Goal: Information Seeking & Learning: Learn about a topic

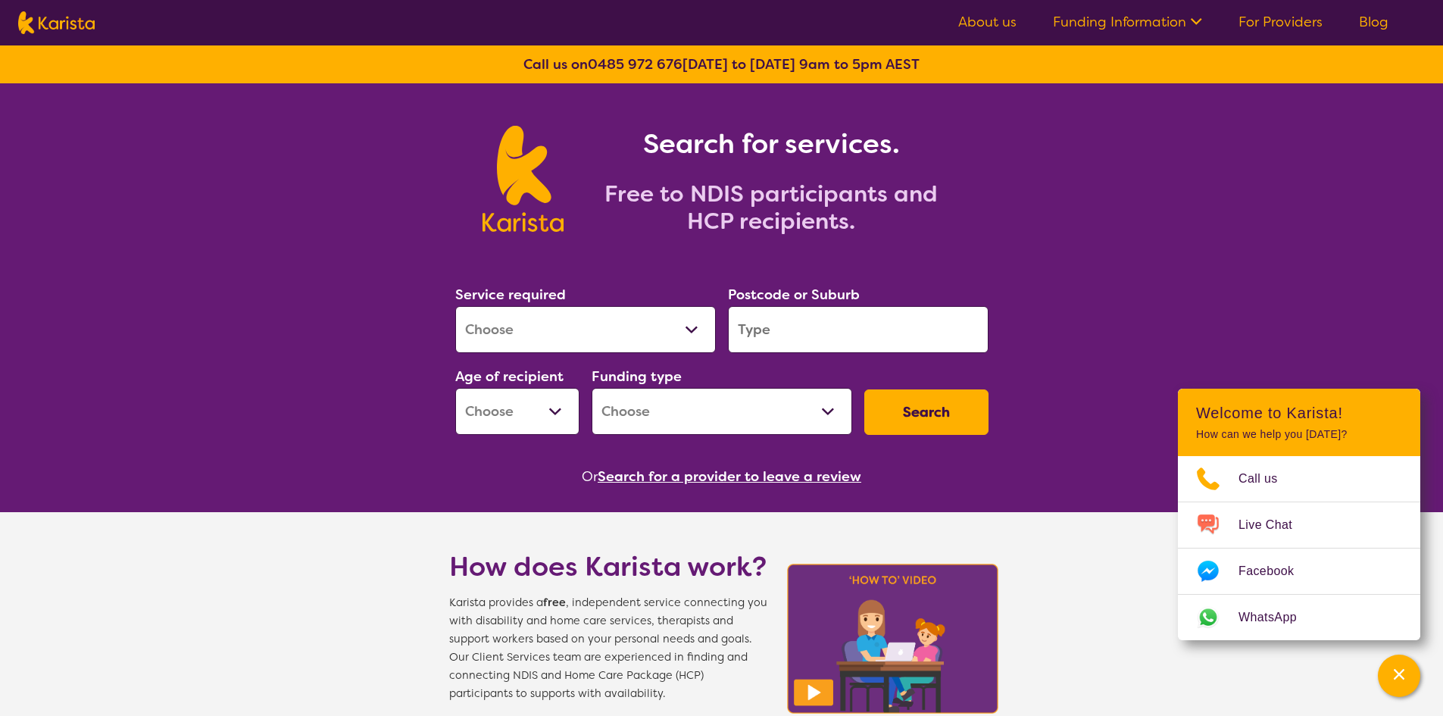
select select "Behaviour support"
click at [455, 306] on select "Allied Health Assistant Assessment ([MEDICAL_DATA] or [MEDICAL_DATA]) Behaviour…" at bounding box center [585, 329] width 261 height 47
select select "NDIS"
click at [885, 357] on div "Postcode or Suburb" at bounding box center [858, 318] width 273 height 82
click at [858, 331] on input "search" at bounding box center [858, 329] width 261 height 47
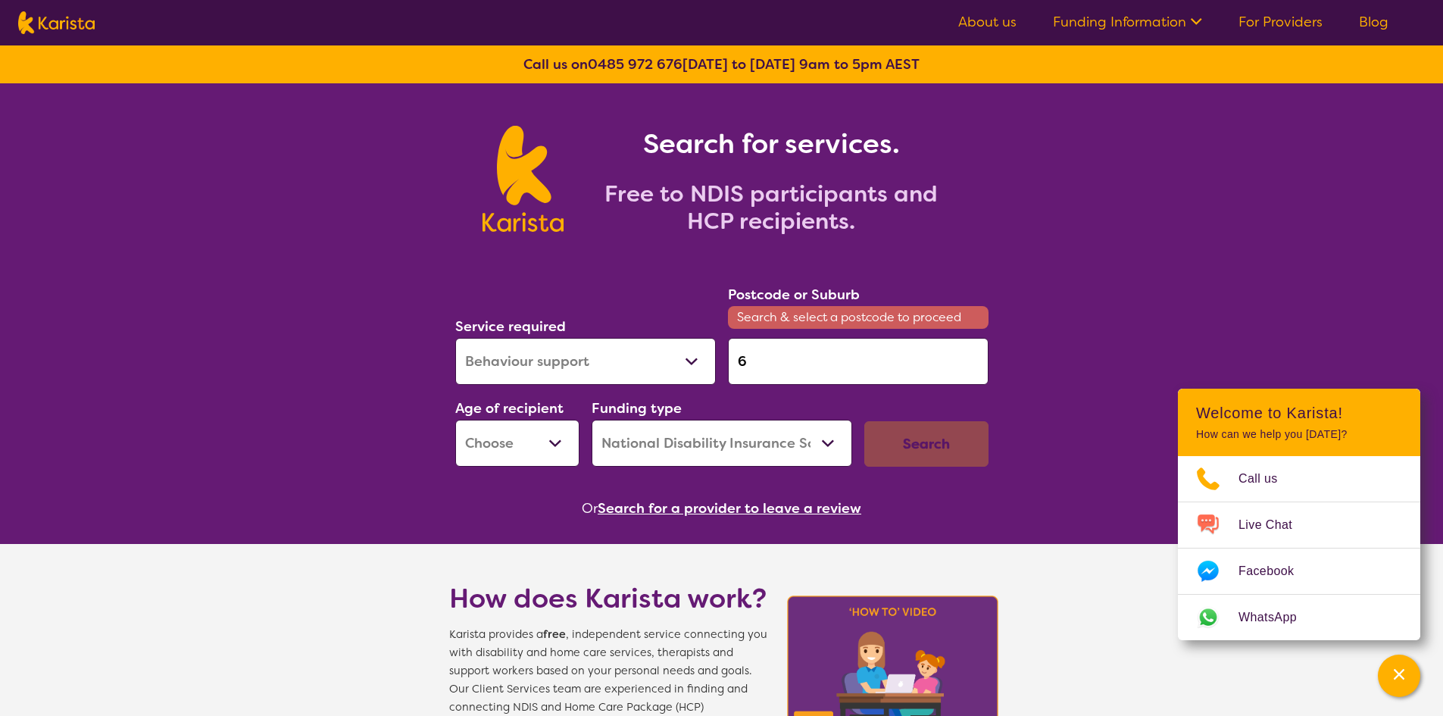
type input "6"
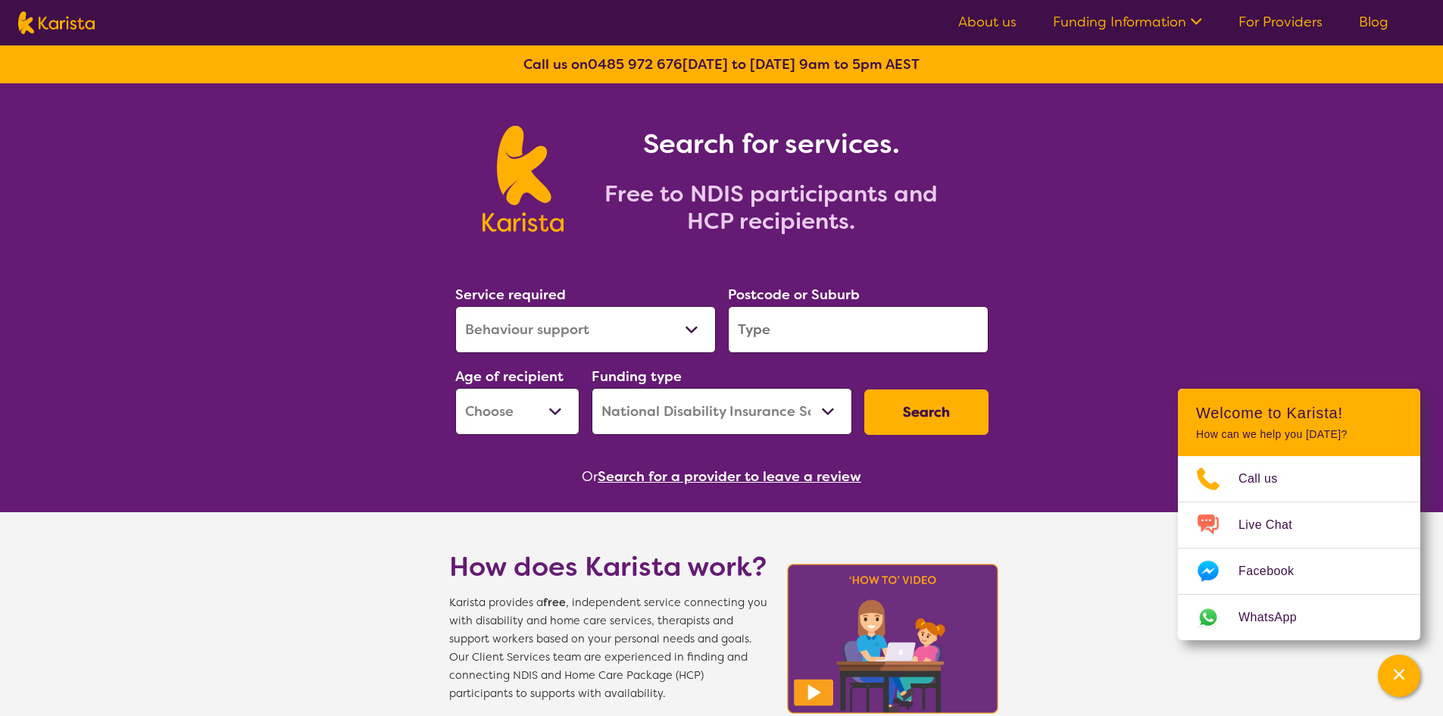
click at [773, 337] on input "search" at bounding box center [858, 329] width 261 height 47
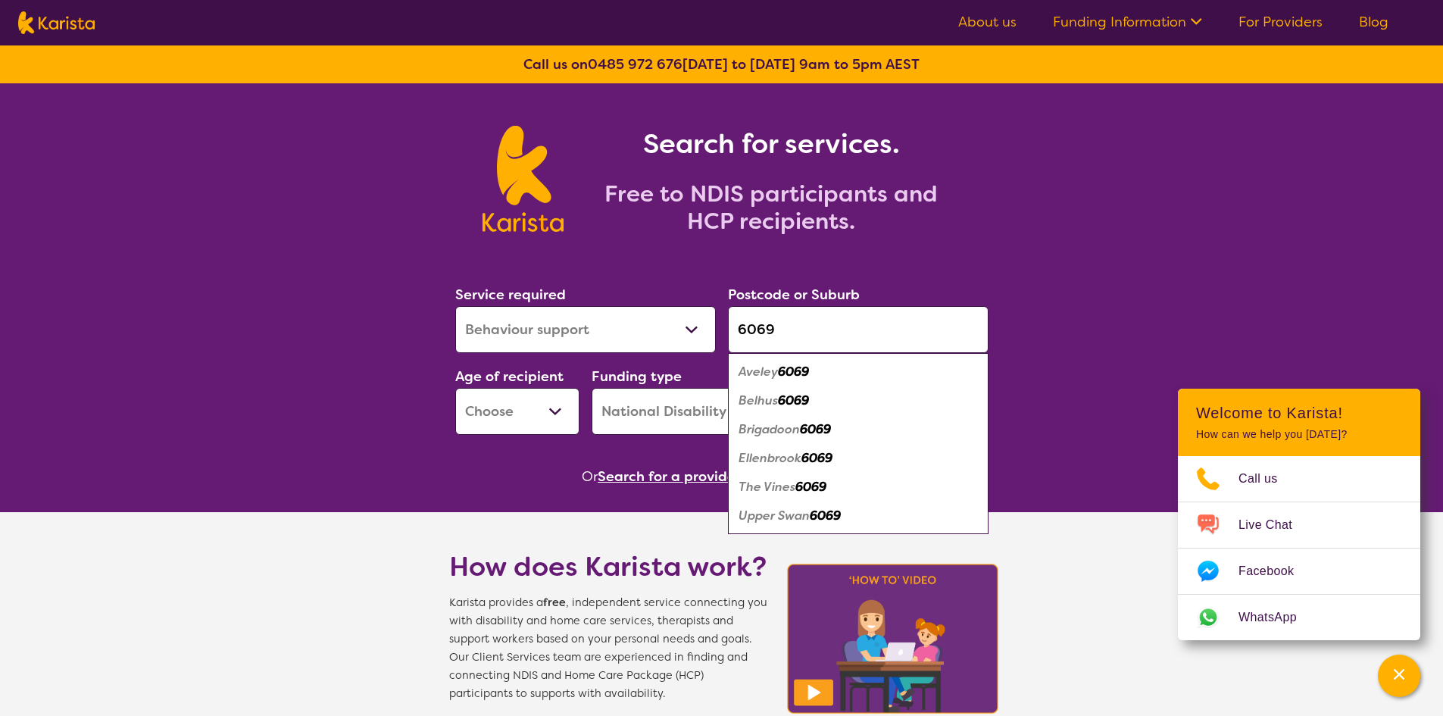
type input "6069"
click at [795, 376] on em "6069" at bounding box center [793, 372] width 31 height 16
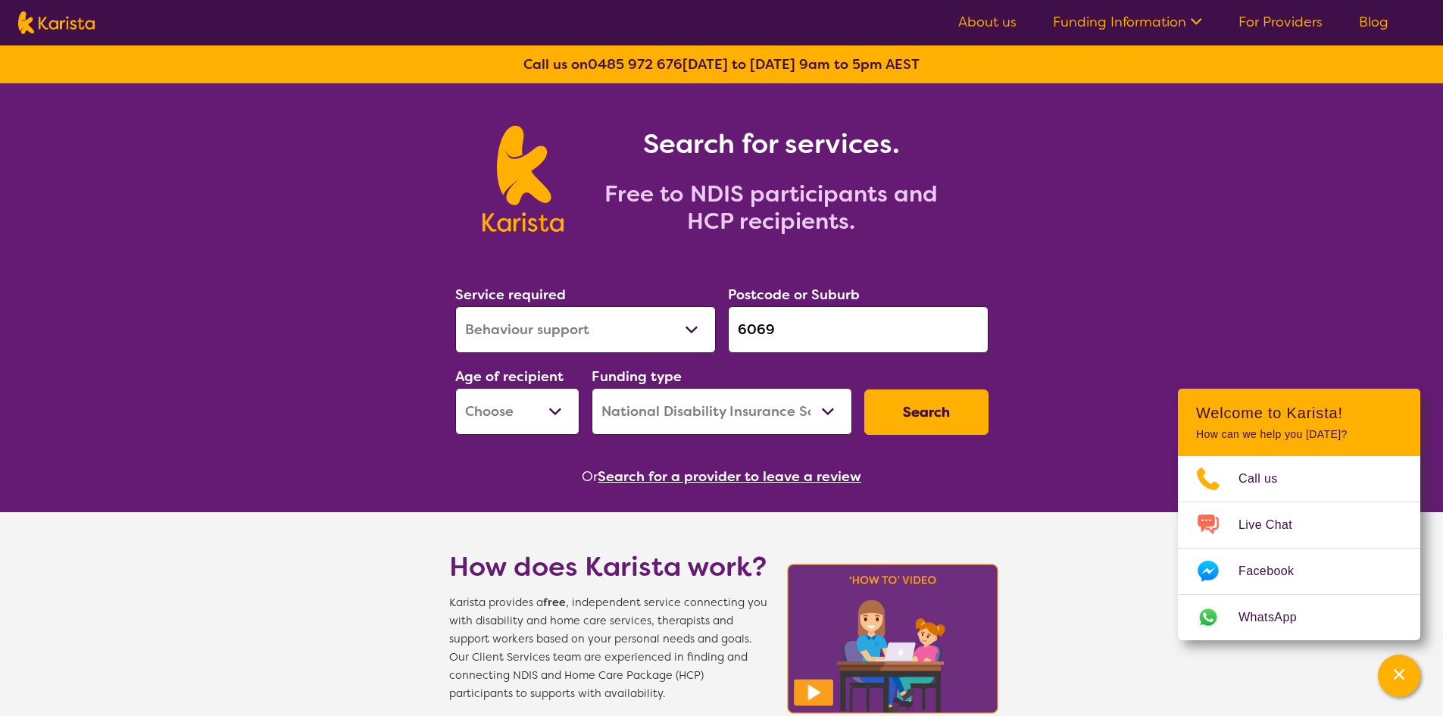
click at [513, 415] on select "Early Childhood - 0 to 9 Child - 10 to 11 Adolescent - 12 to 17 Adult - 18 to 6…" at bounding box center [517, 411] width 124 height 47
select select "CH"
click at [455, 388] on select "Early Childhood - 0 to 9 Child - 10 to 11 Adolescent - 12 to 17 Adult - 18 to 6…" at bounding box center [517, 411] width 124 height 47
click at [708, 412] on select "Home Care Package (HCP) National Disability Insurance Scheme (NDIS) I don't know" at bounding box center [722, 411] width 261 height 47
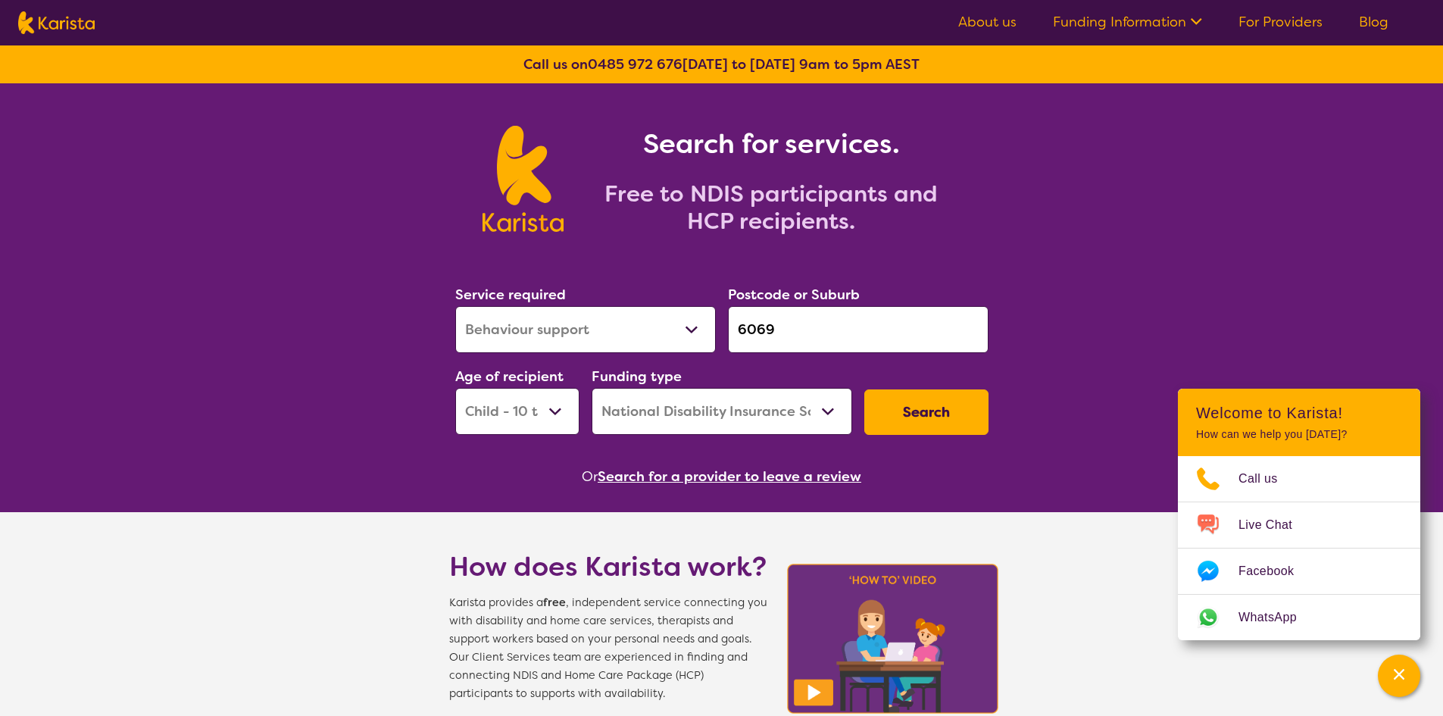
click at [956, 406] on button "Search" at bounding box center [926, 411] width 124 height 45
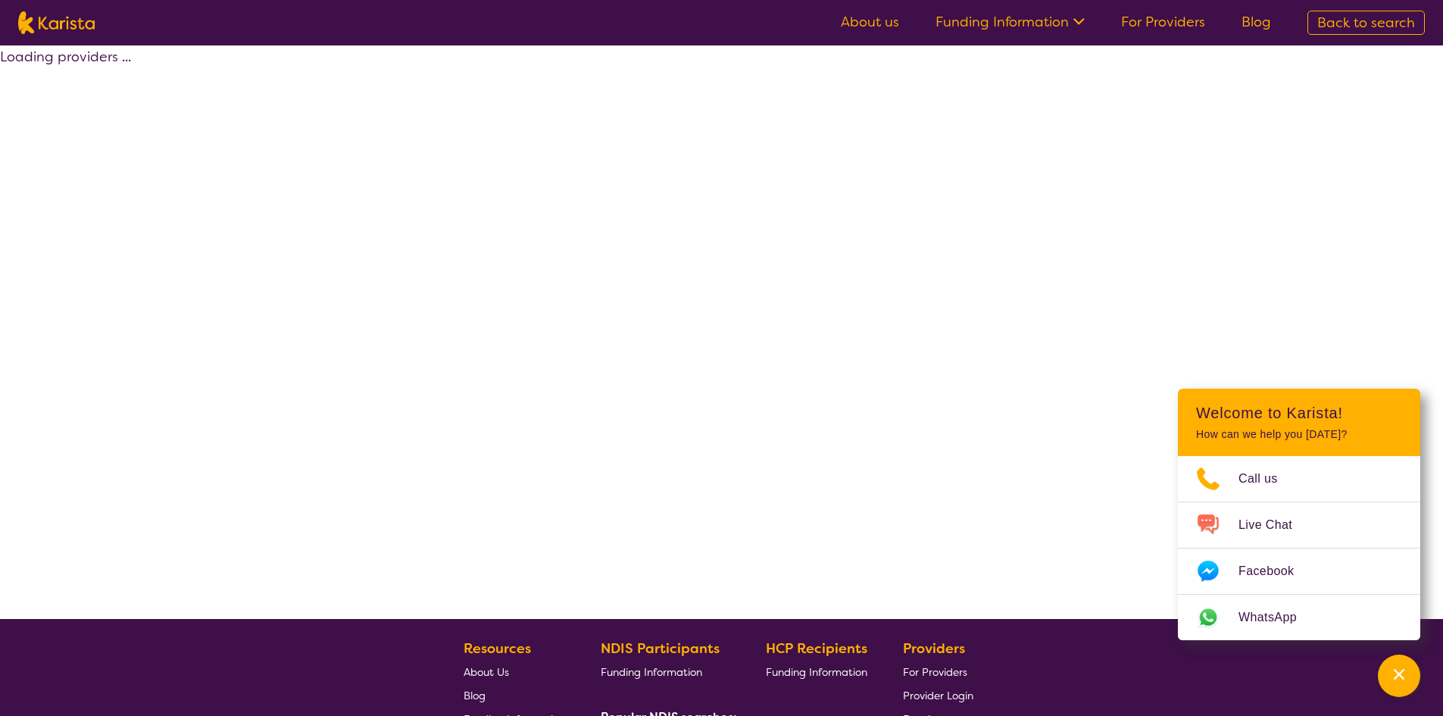
select select "by_score"
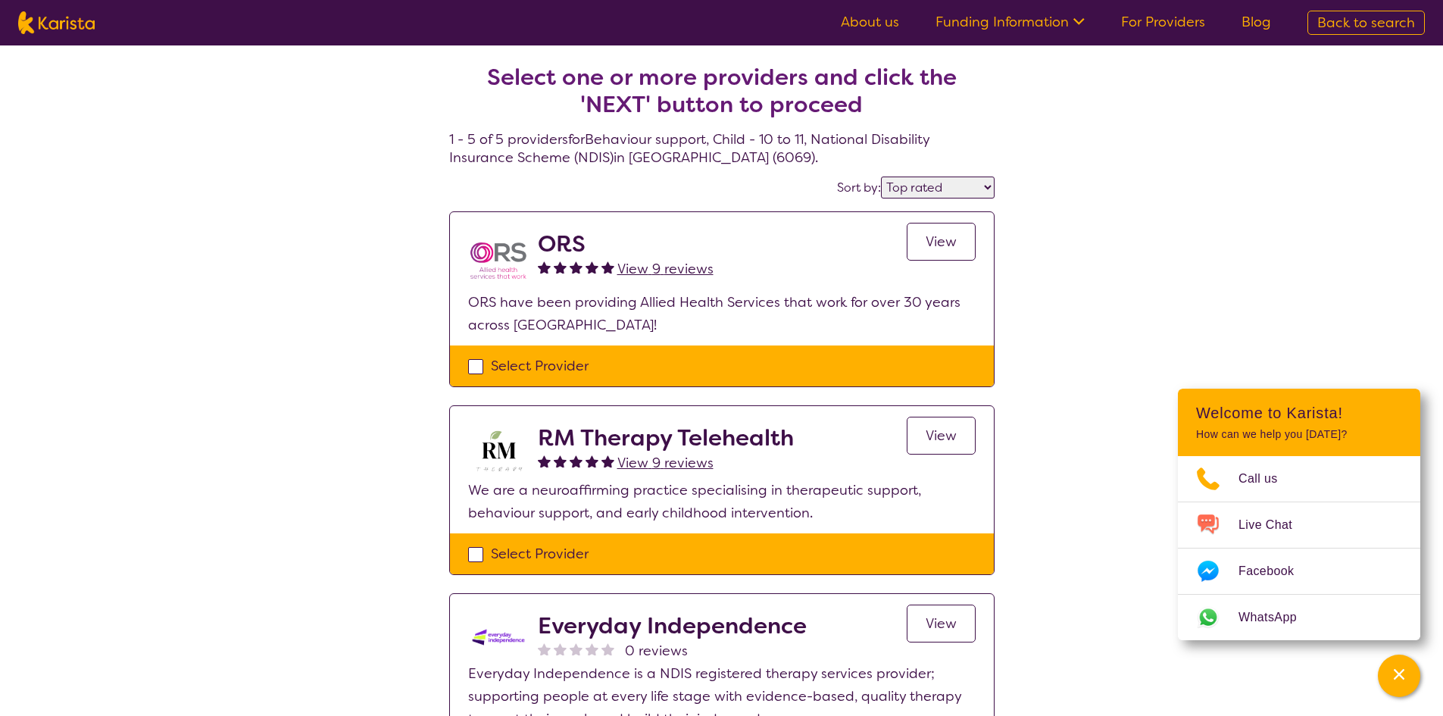
click at [946, 180] on select "Highly reviewed Top rated" at bounding box center [938, 187] width 114 height 22
click at [1144, 175] on div "Select one or more providers and click the 'NEXT' button to proceed 1 - 5 of 5 …" at bounding box center [721, 640] width 1443 height 1190
select select "Behaviour support"
select select "CH"
select select "NDIS"
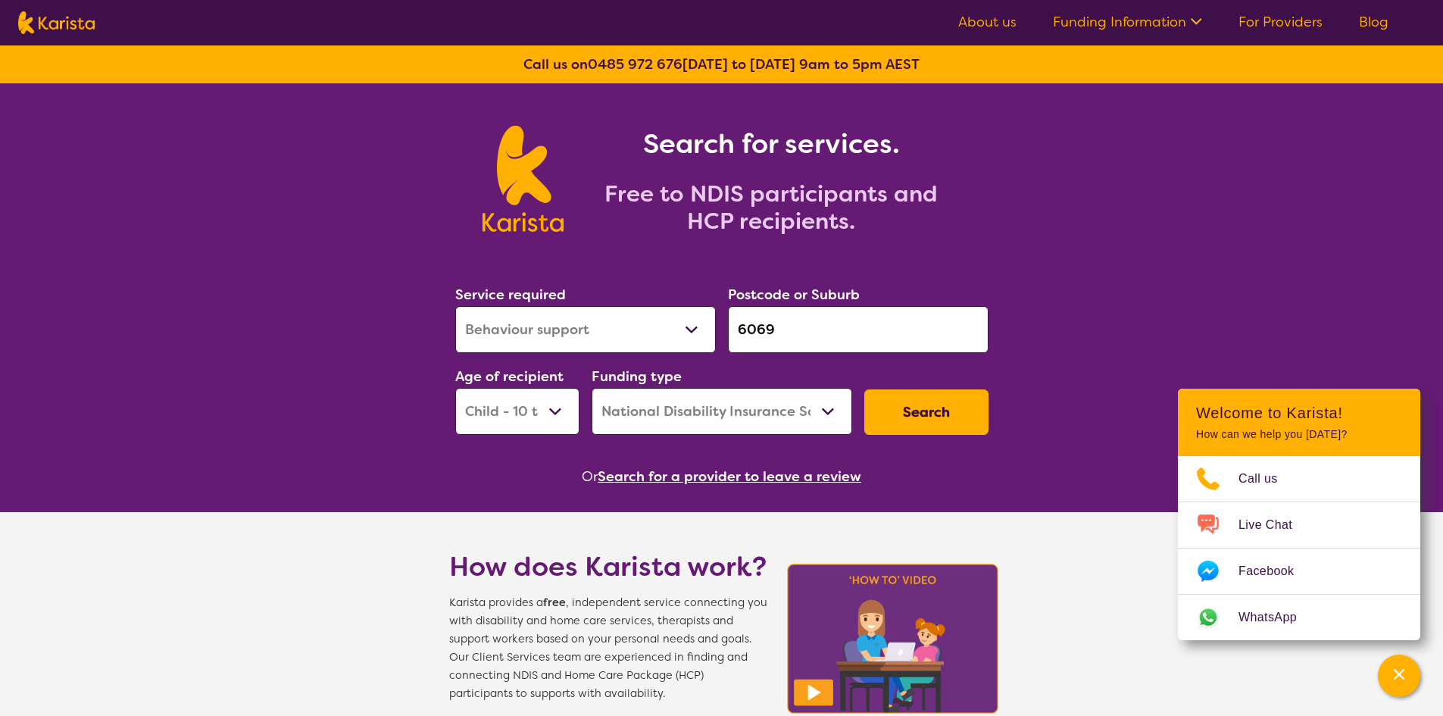
click at [763, 349] on input "6069" at bounding box center [858, 329] width 261 height 47
click at [793, 325] on input "6069" at bounding box center [858, 329] width 261 height 47
click at [819, 326] on input "6069" at bounding box center [858, 329] width 261 height 47
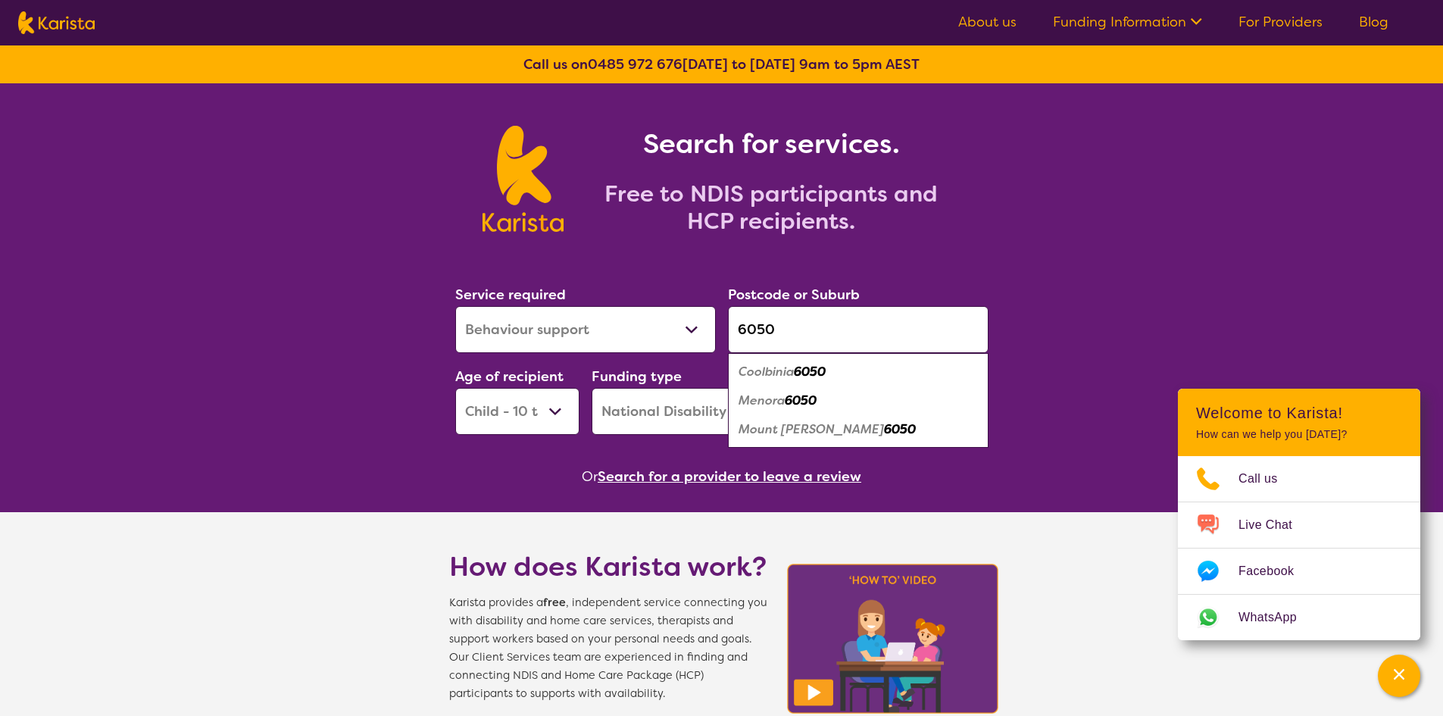
type input "6050"
click at [774, 436] on em "Mount [PERSON_NAME]" at bounding box center [810, 429] width 145 height 16
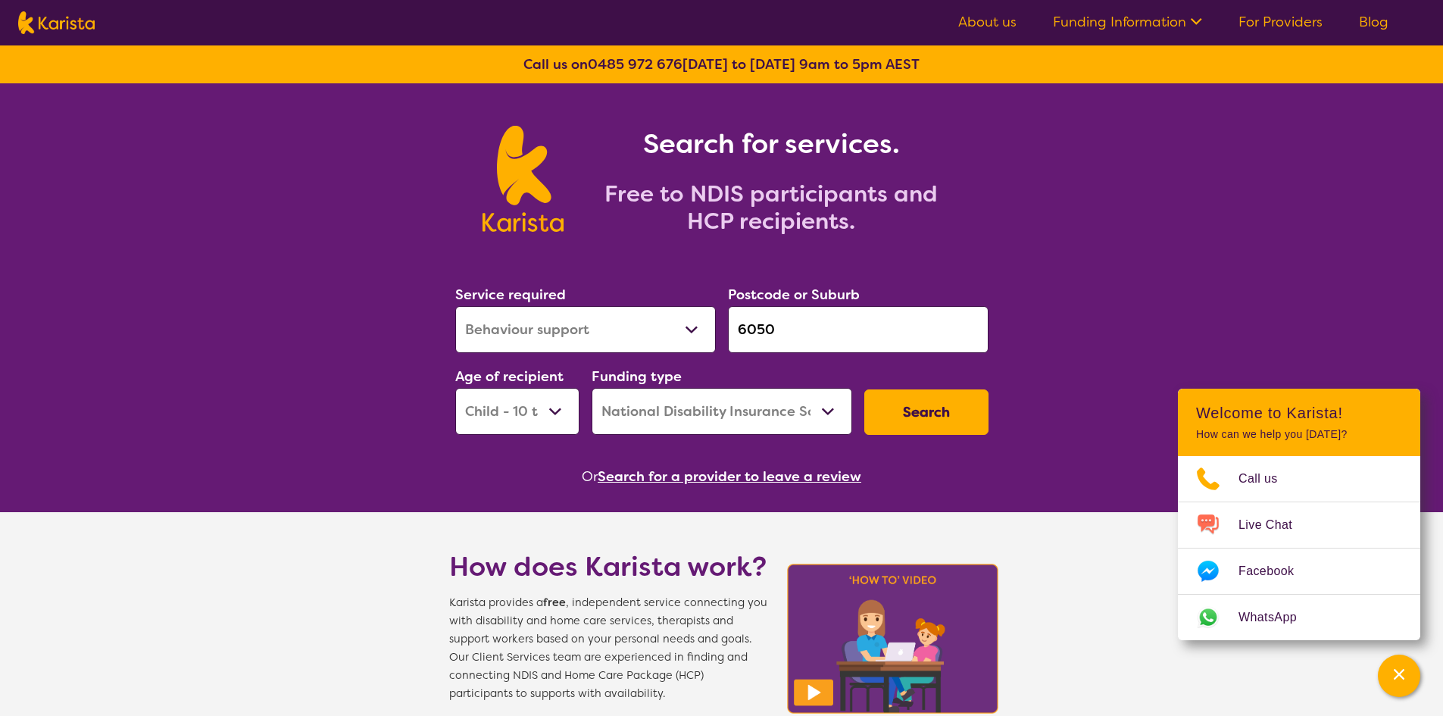
click at [926, 417] on button "Search" at bounding box center [926, 411] width 124 height 45
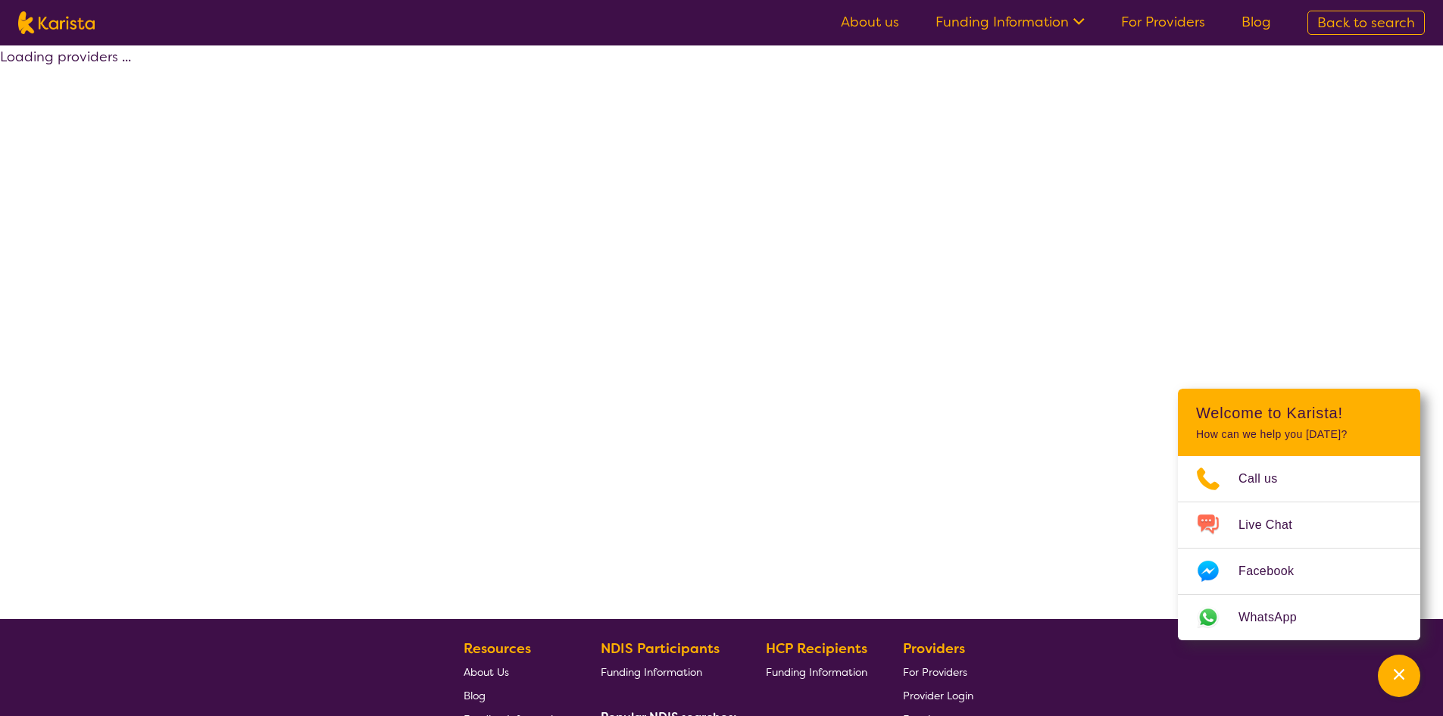
select select "by_score"
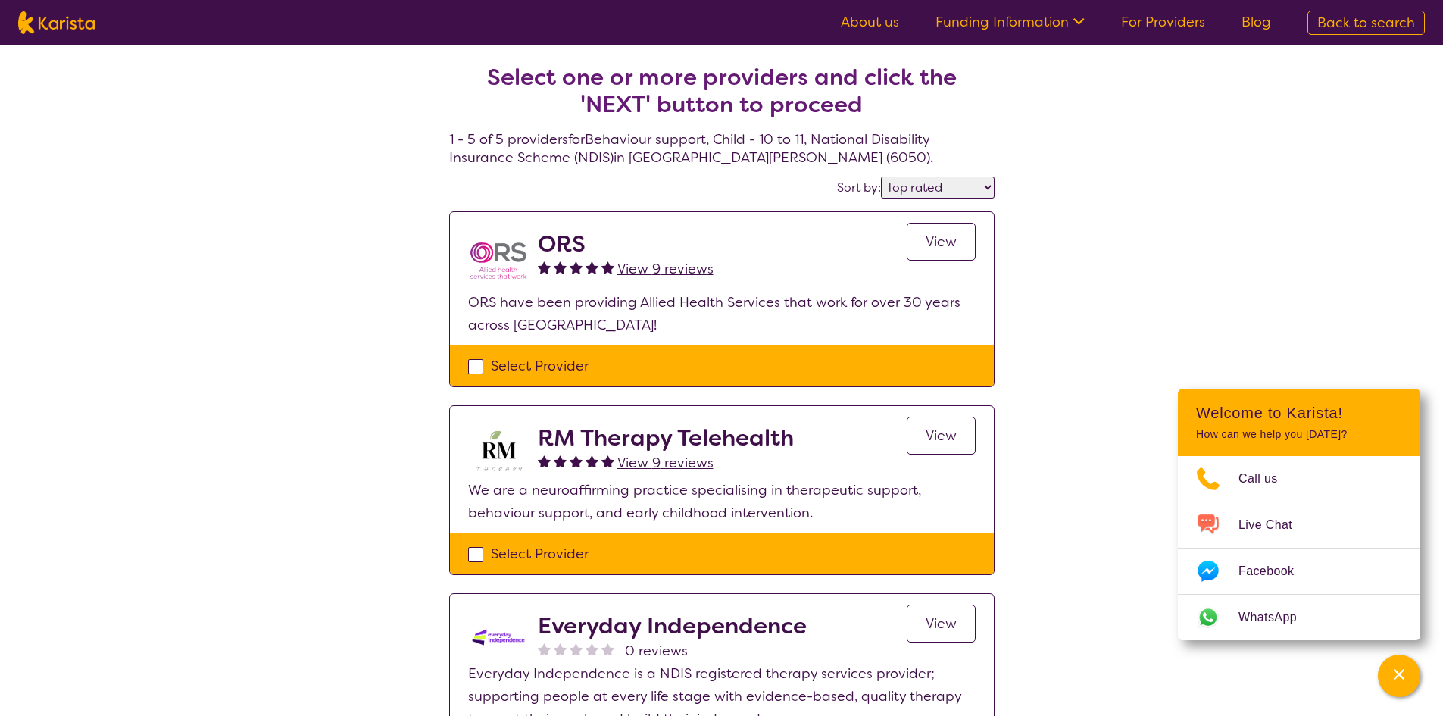
click at [937, 179] on select "Highly reviewed Top rated" at bounding box center [938, 187] width 114 height 22
click at [723, 254] on div "ORS View 9 reviews View" at bounding box center [757, 260] width 438 height 61
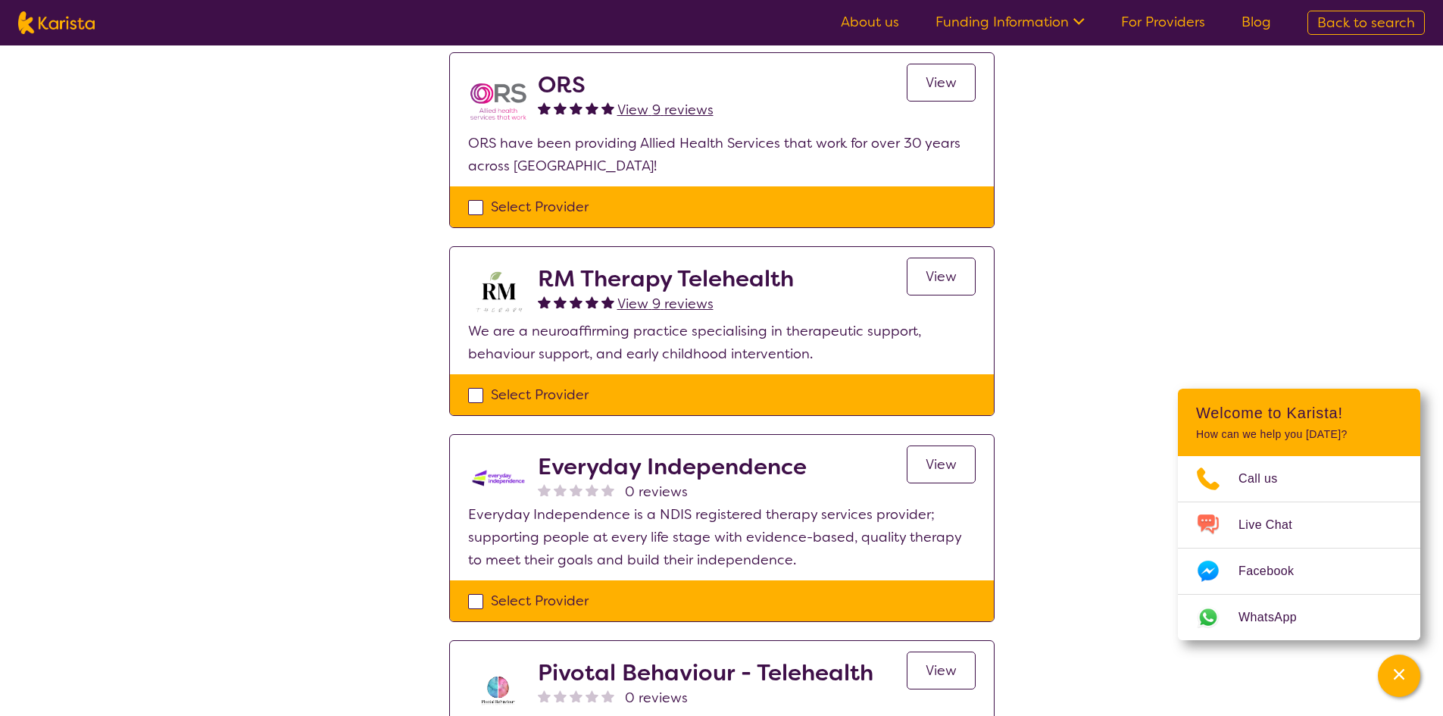
scroll to position [227, 0]
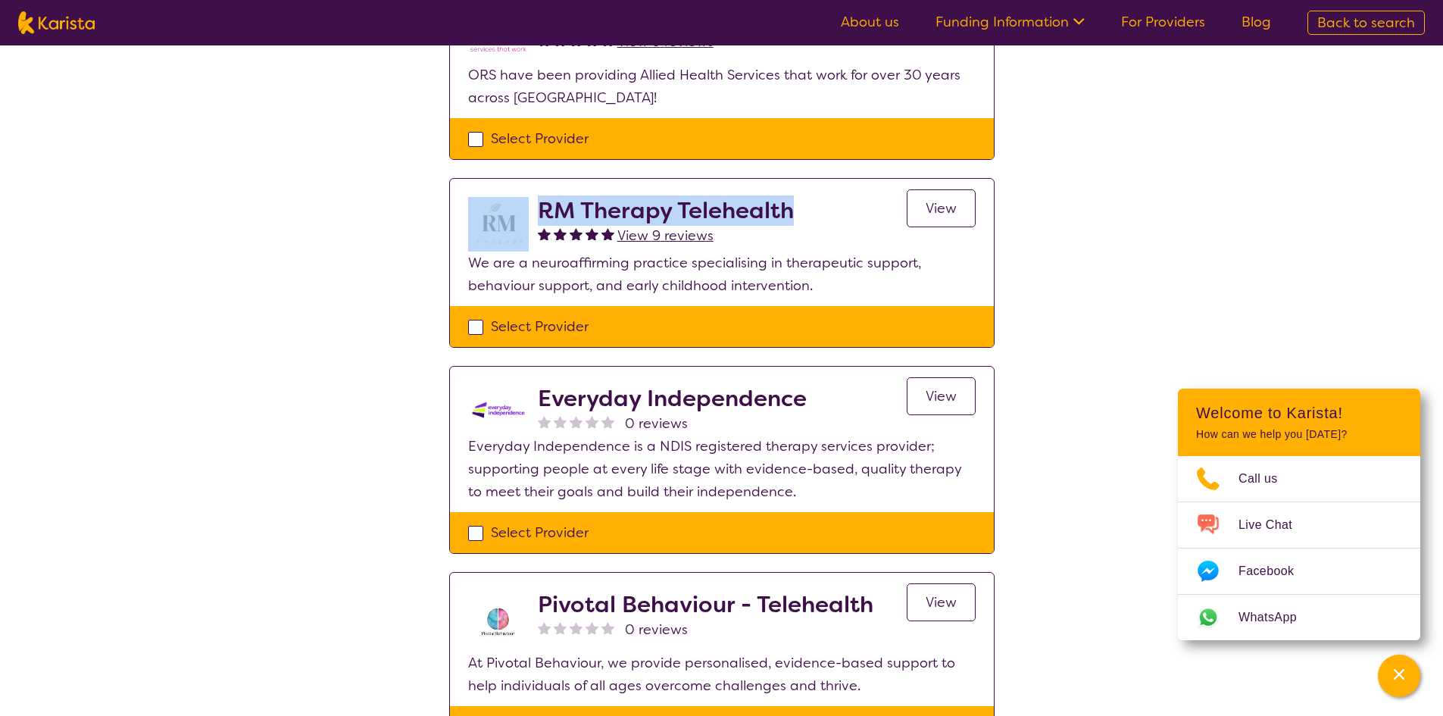
drag, startPoint x: 795, startPoint y: 205, endPoint x: 532, endPoint y: 220, distance: 263.2
click at [532, 220] on div "RM Therapy Telehealth View 9 reviews View" at bounding box center [721, 224] width 507 height 55
copy div "RM Therapy Telehealth"
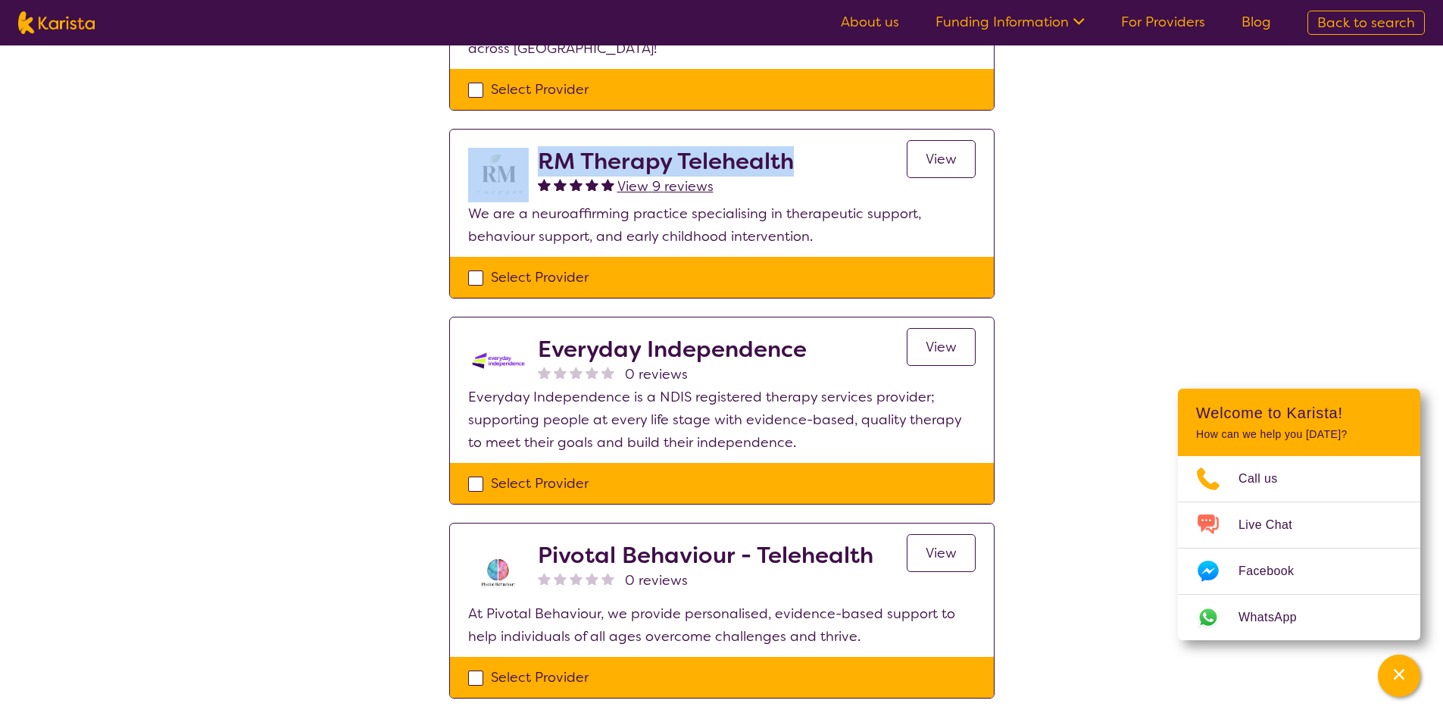
scroll to position [682, 0]
